Goal: Information Seeking & Learning: Learn about a topic

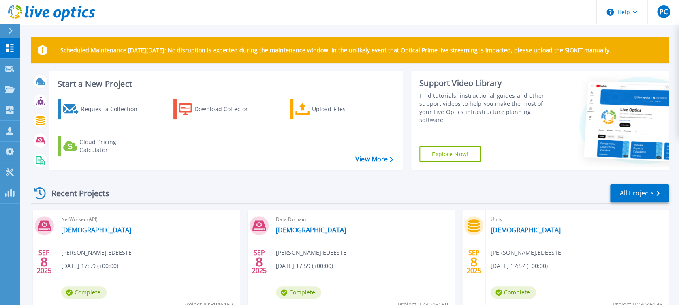
scroll to position [178, 0]
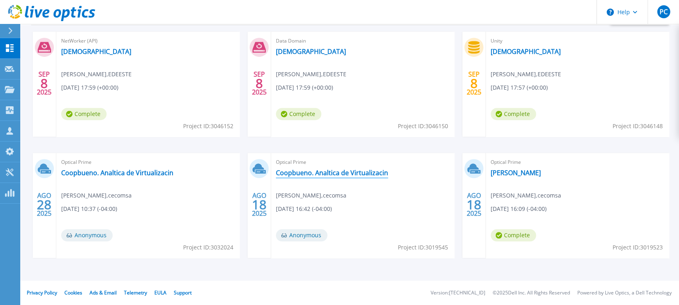
click at [296, 173] on link "Coopbueno. Analtica de Virtualizacin" at bounding box center [332, 173] width 112 height 8
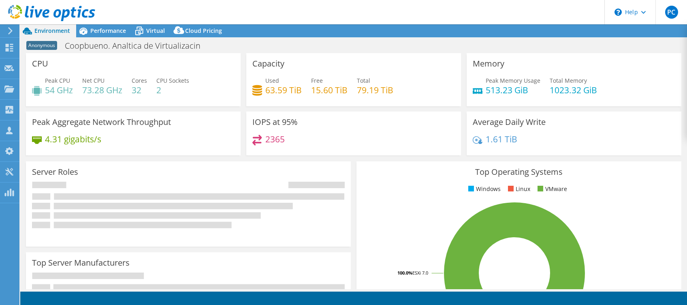
select select "USD"
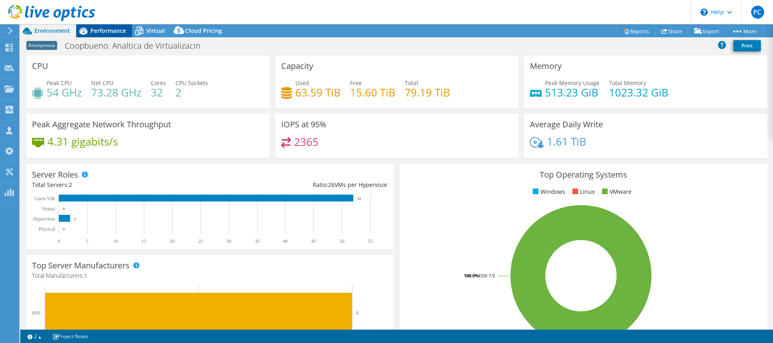
click at [103, 32] on span "Performance" at bounding box center [108, 31] width 36 height 8
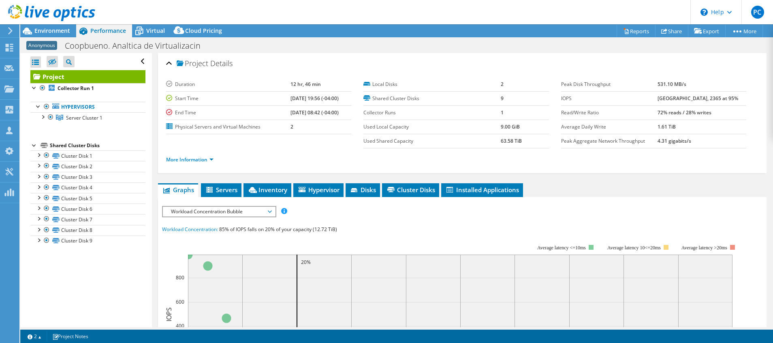
click at [269, 212] on span "Workload Concentration Bubble" at bounding box center [219, 212] width 104 height 10
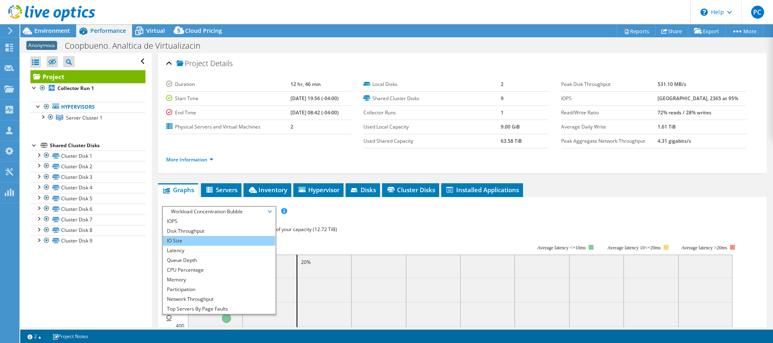
click at [224, 239] on li "IO Size" at bounding box center [219, 241] width 112 height 10
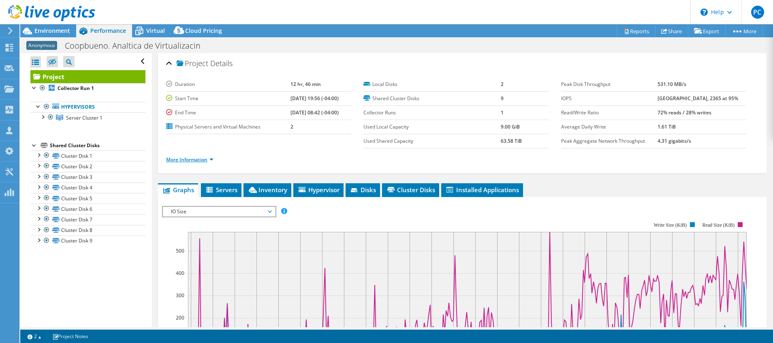
click at [207, 160] on link "More Information" at bounding box center [189, 159] width 47 height 7
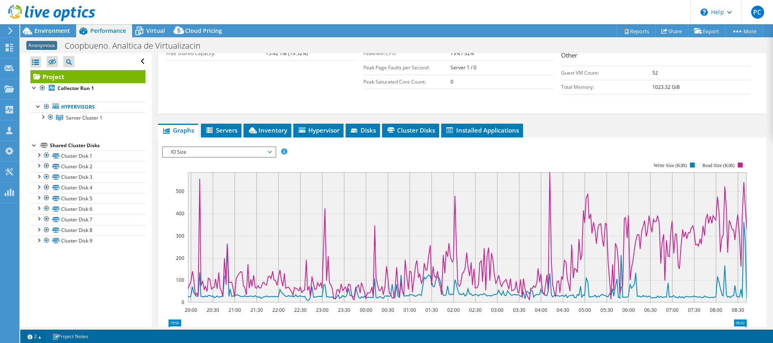
scroll to position [243, 0]
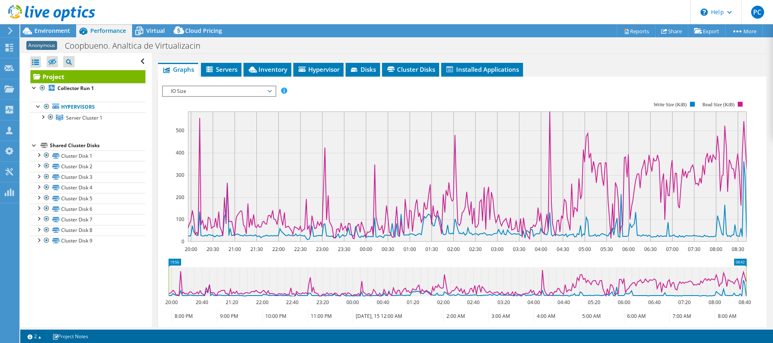
click at [273, 90] on span "IO Size" at bounding box center [219, 91] width 112 height 10
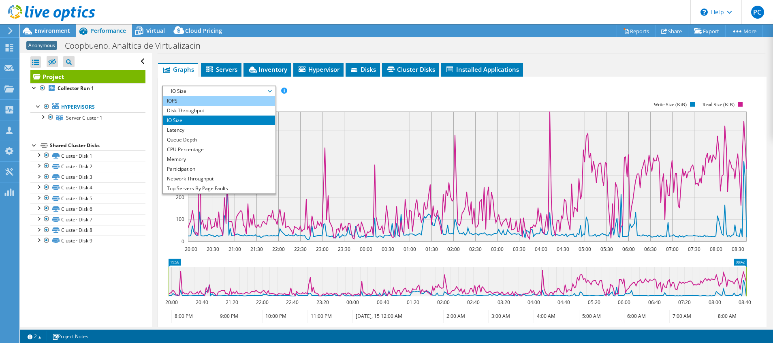
click at [244, 101] on li "IOPS" at bounding box center [219, 101] width 112 height 10
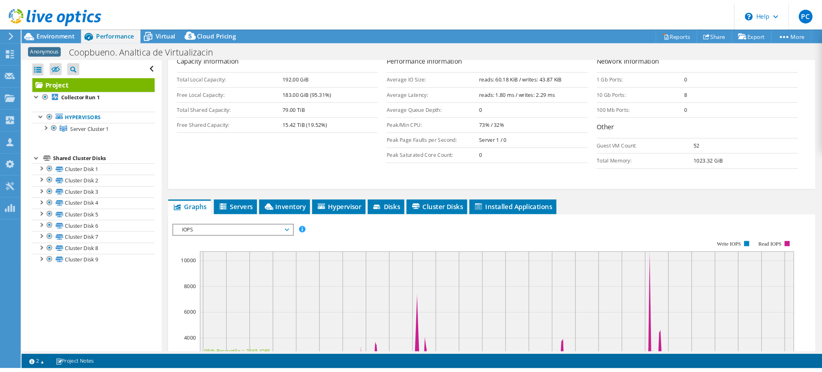
scroll to position [0, 0]
